Goal: Transaction & Acquisition: Book appointment/travel/reservation

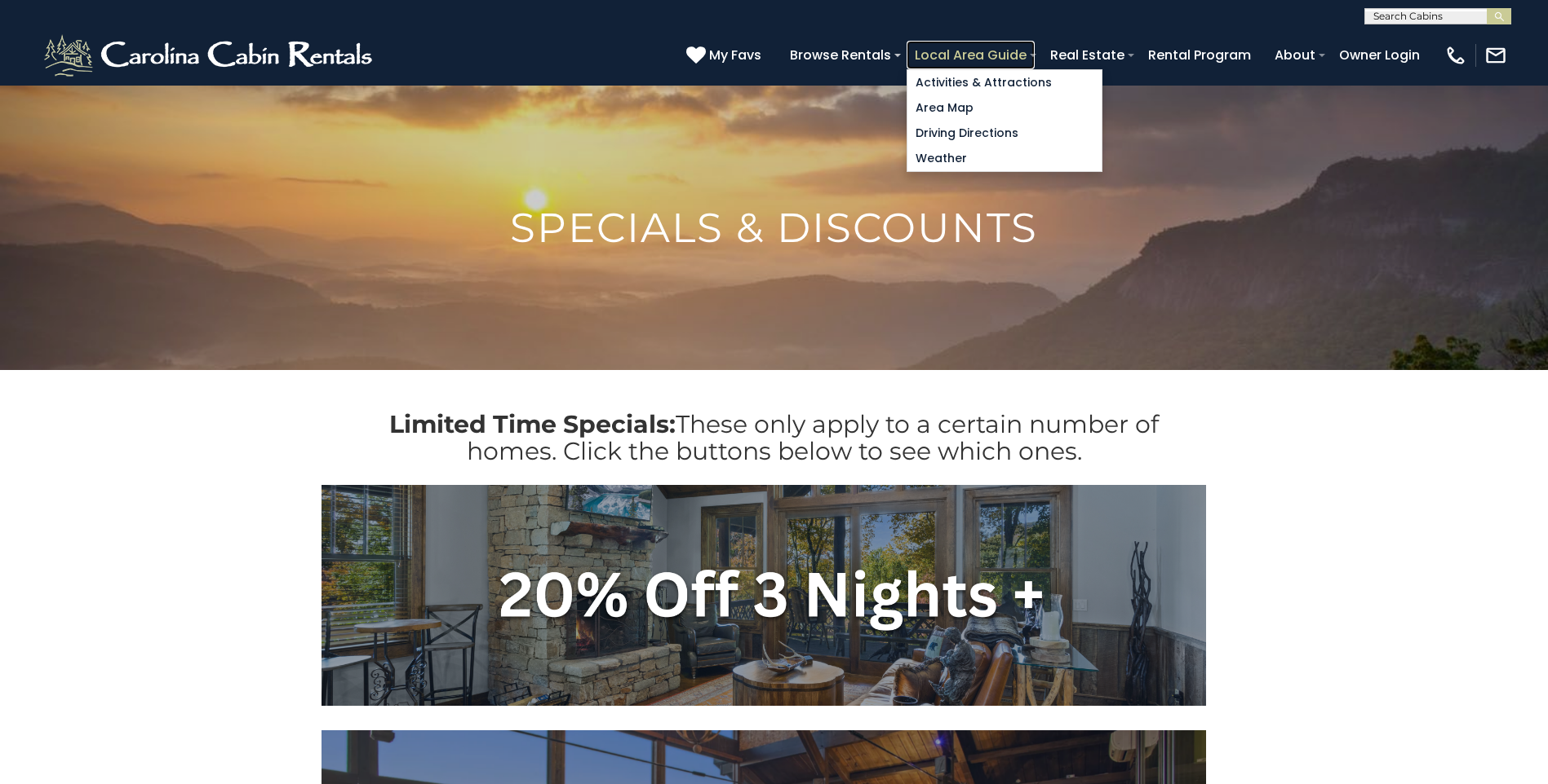
click at [1034, 50] on link "Local Area Guide" at bounding box center [971, 55] width 128 height 29
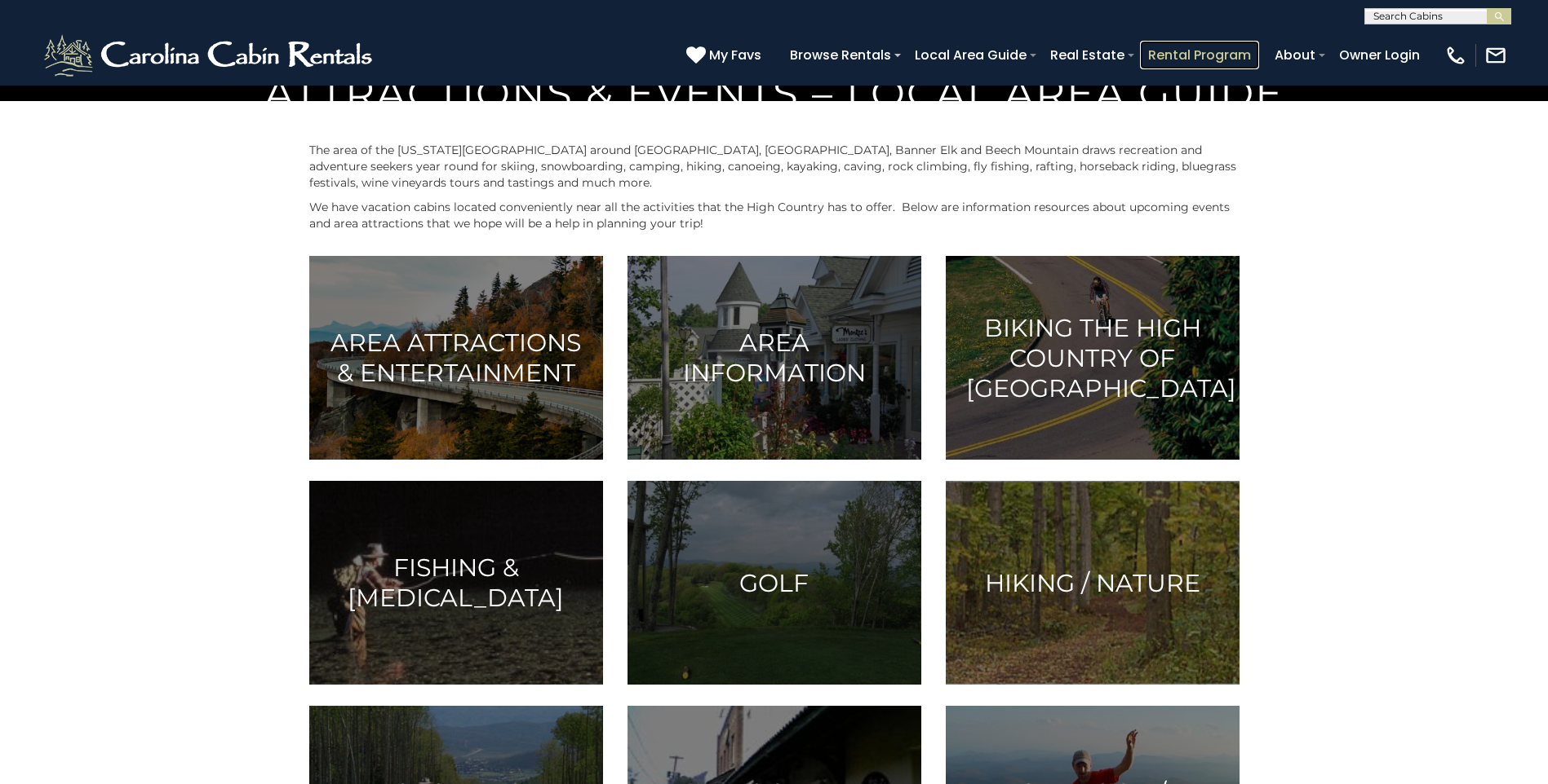
click at [1247, 49] on link "Rental Program" at bounding box center [1199, 55] width 119 height 29
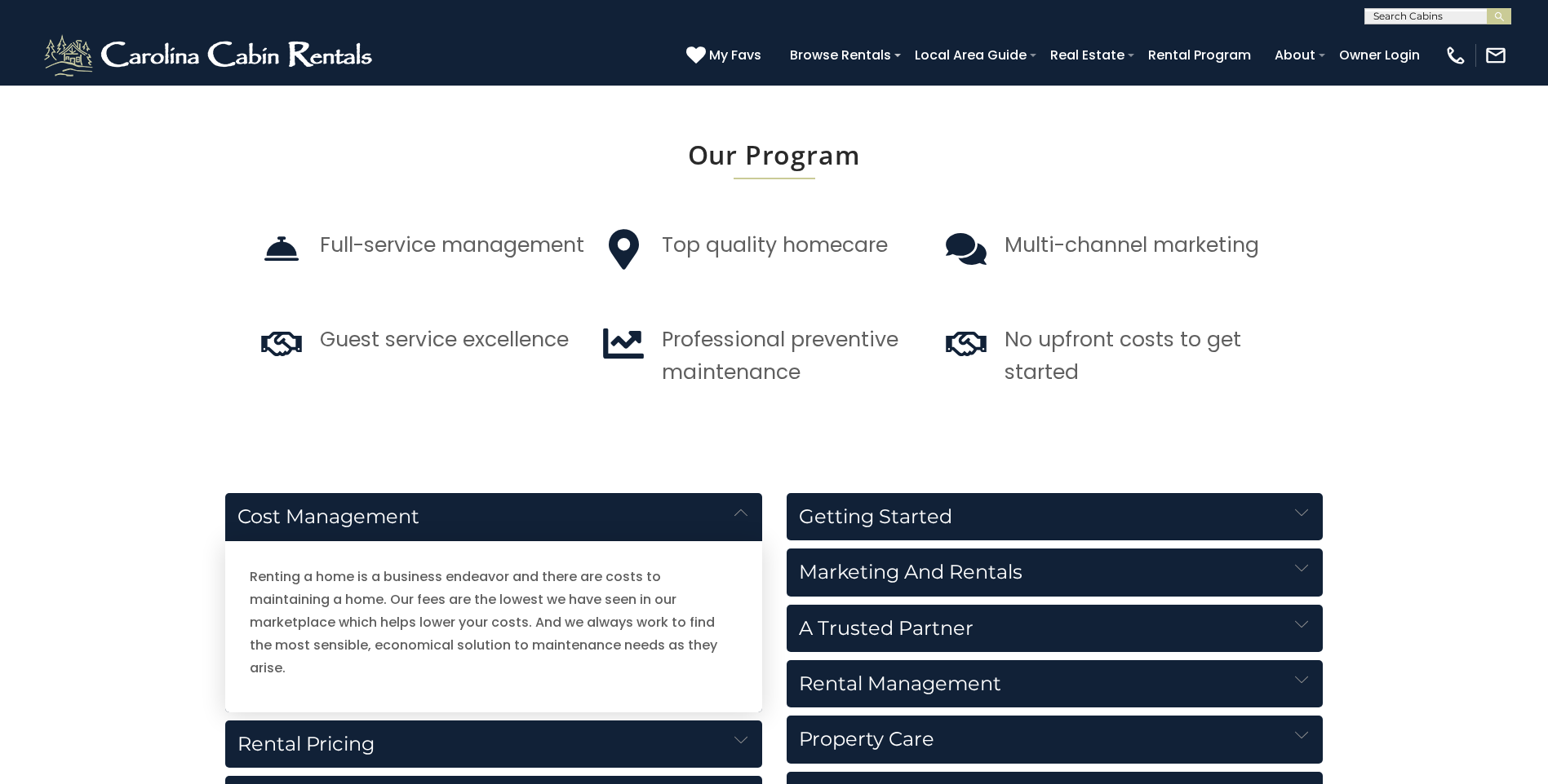
scroll to position [2057, 0]
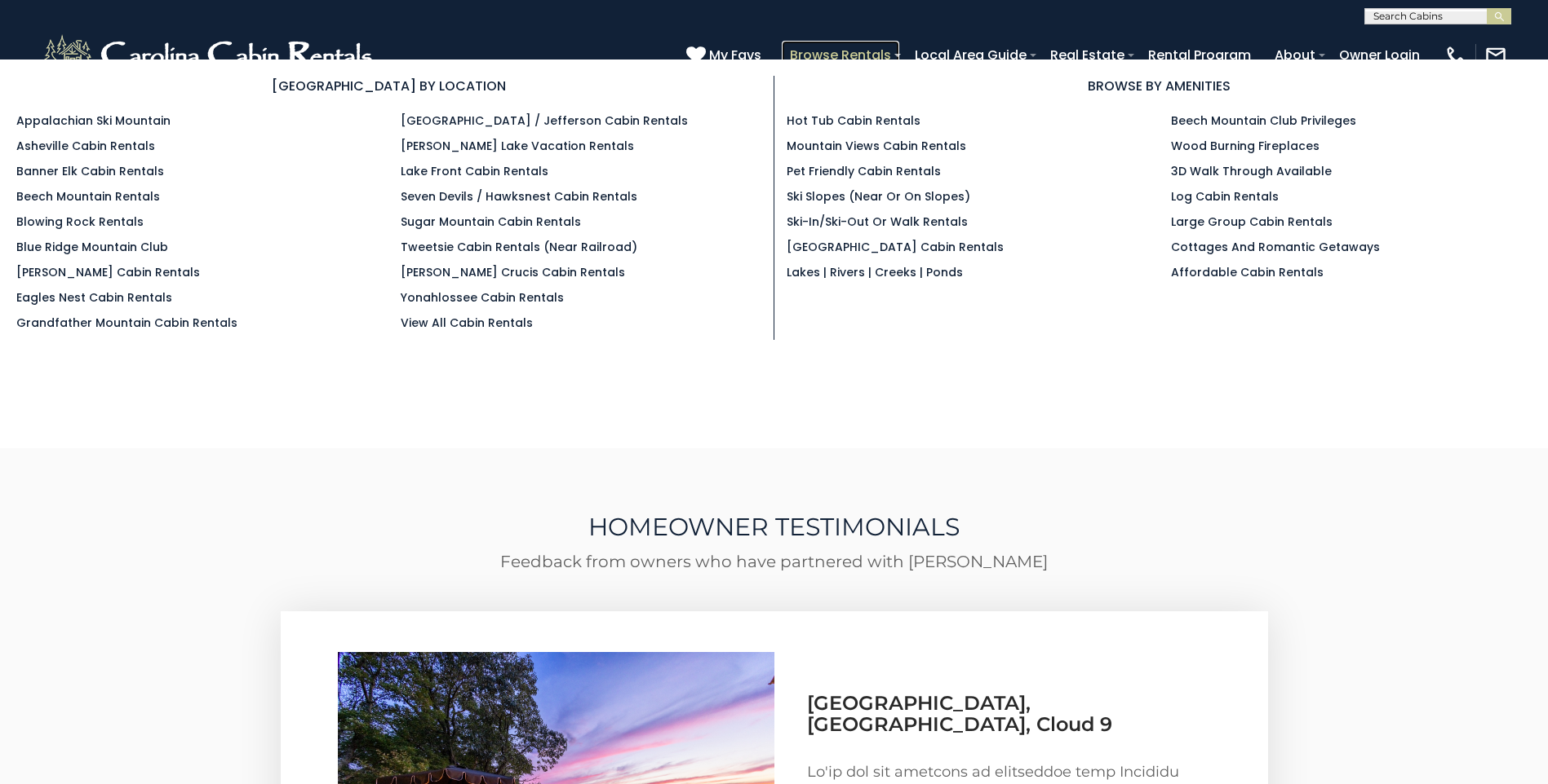
click at [899, 51] on link "Browse Rentals" at bounding box center [841, 55] width 118 height 29
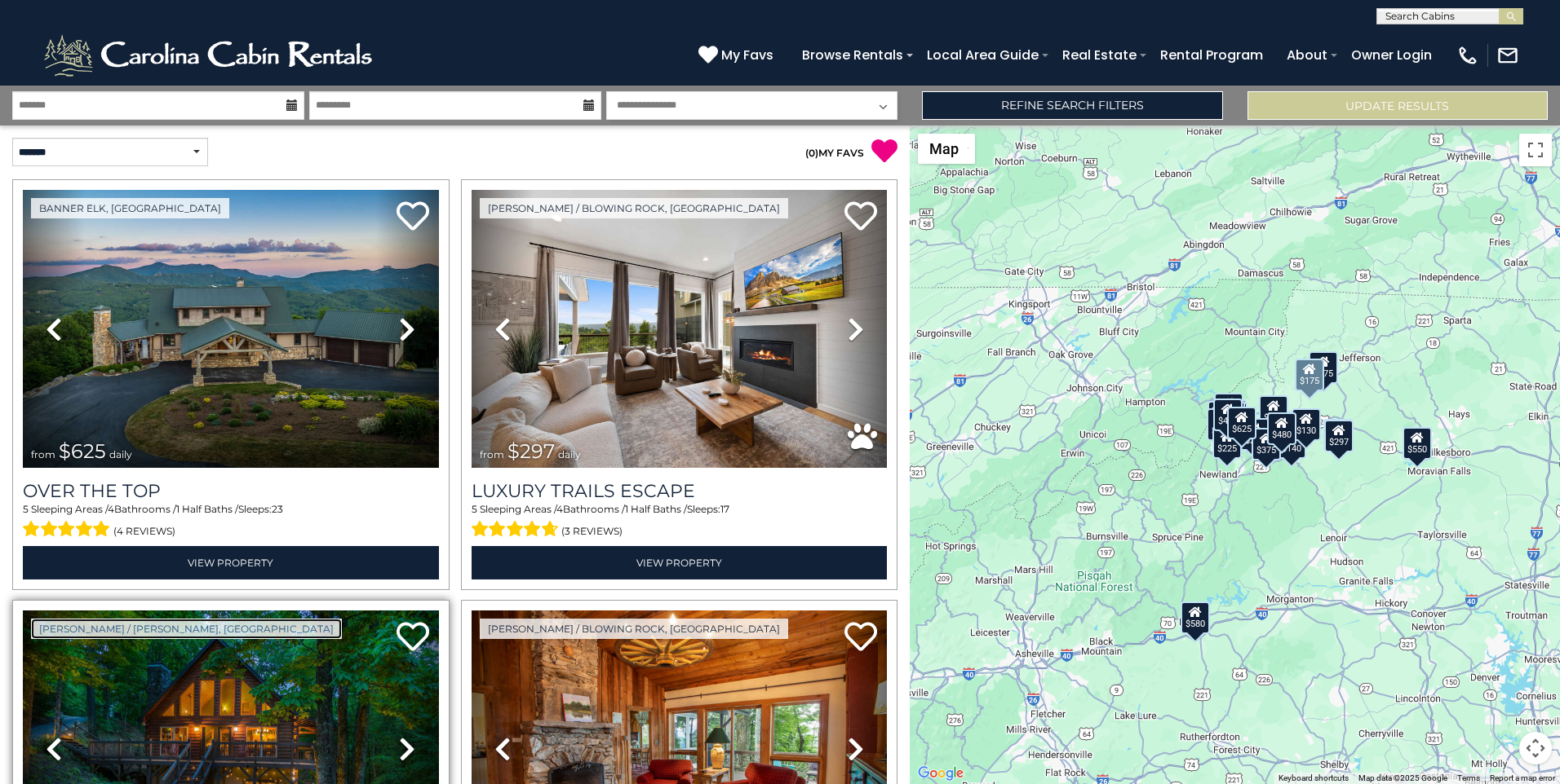
click at [51, 621] on link "[PERSON_NAME] / [PERSON_NAME], [GEOGRAPHIC_DATA]" at bounding box center [186, 629] width 311 height 21
